Goal: Task Accomplishment & Management: Use online tool/utility

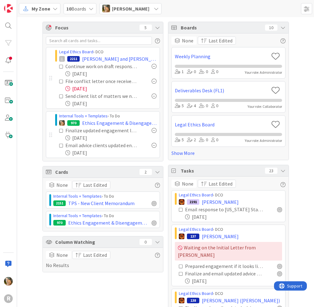
click at [51, 20] on div "Focus 5 Legal Ethics Board › DCO 2211 [PERSON_NAME] and [PERSON_NAME] Continue …" at bounding box center [165, 185] width 297 height 337
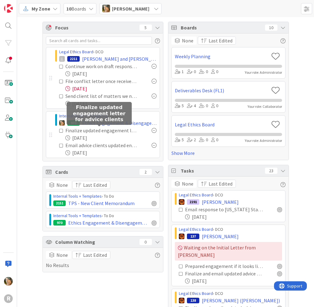
click at [73, 130] on div "Finalize updated engagement letter for advice clients" at bounding box center [101, 130] width 73 height 7
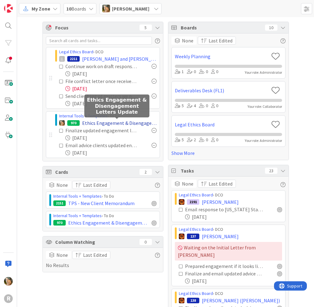
click at [89, 123] on span "Ethics Engagement & Disengagement Letters Update" at bounding box center [119, 122] width 74 height 7
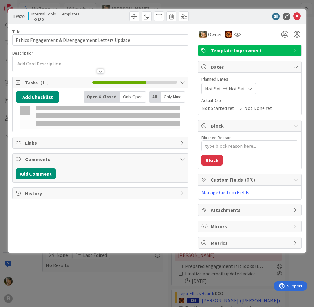
type textarea "x"
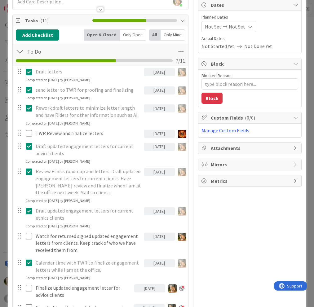
scroll to position [124, 0]
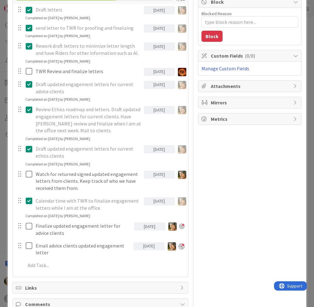
click at [148, 227] on div "[DATE]" at bounding box center [149, 227] width 31 height 8
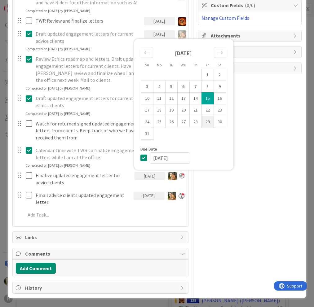
click at [205, 124] on td "29" at bounding box center [208, 122] width 12 height 12
type input "[DATE]"
type textarea "x"
click at [146, 195] on div "[DATE]" at bounding box center [149, 196] width 31 height 8
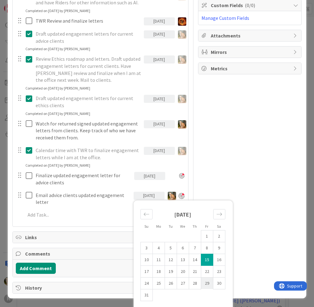
click at [201, 286] on td "29" at bounding box center [207, 283] width 12 height 12
type input "[DATE]"
type textarea "x"
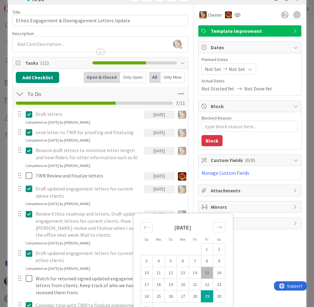
scroll to position [0, 0]
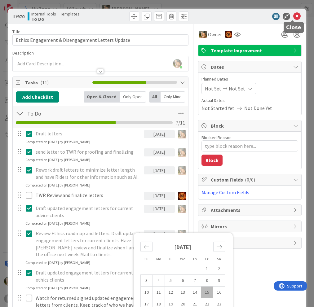
click at [293, 17] on icon at bounding box center [296, 16] width 7 height 7
